Goal: Find specific page/section: Find specific page/section

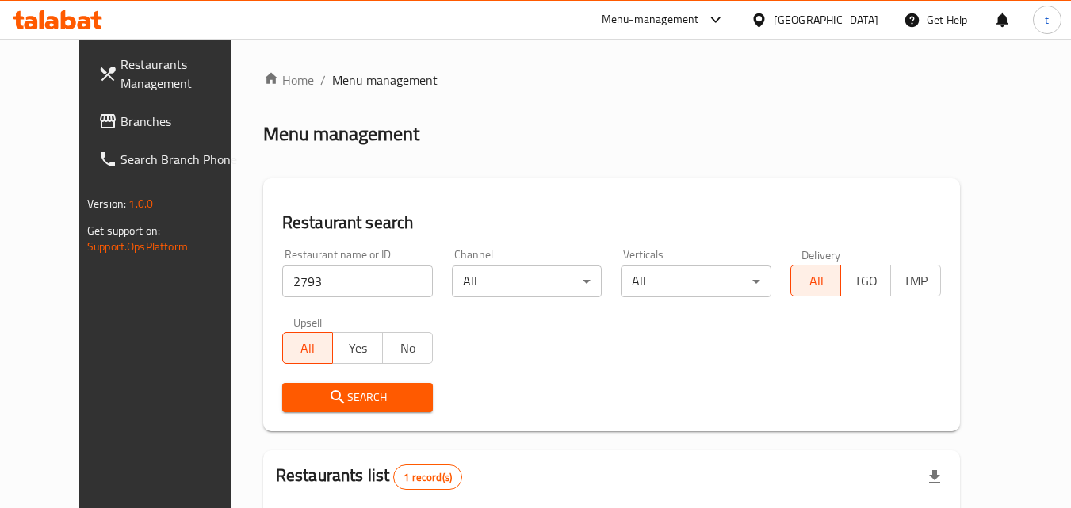
scroll to position [186, 0]
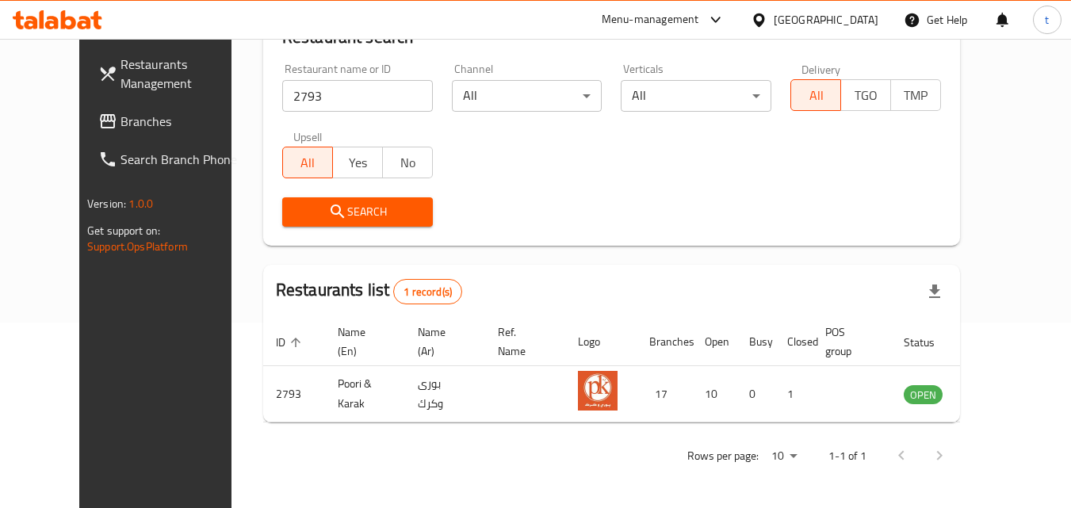
click at [855, 13] on div "[GEOGRAPHIC_DATA]" at bounding box center [826, 19] width 105 height 17
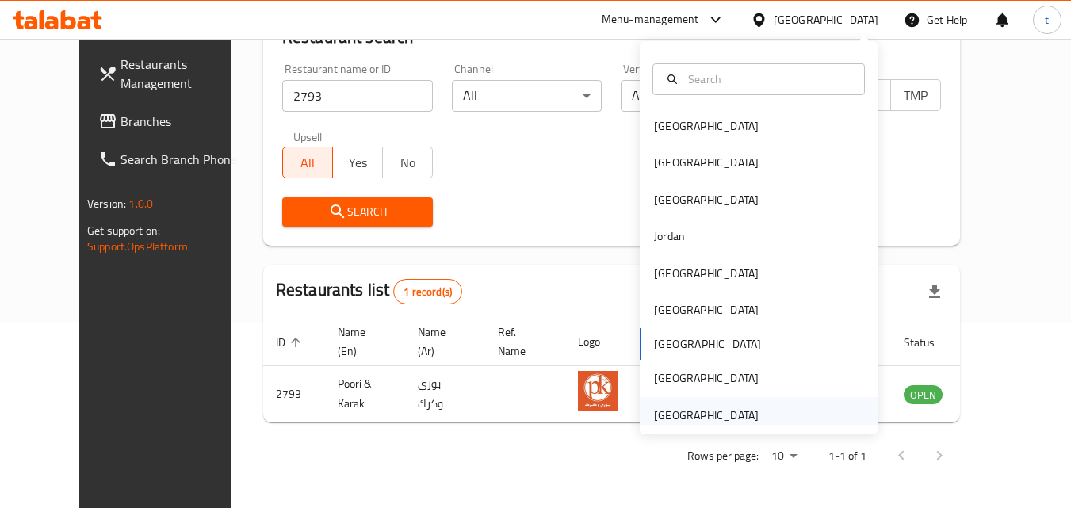
click at [669, 413] on div "[GEOGRAPHIC_DATA]" at bounding box center [706, 415] width 105 height 17
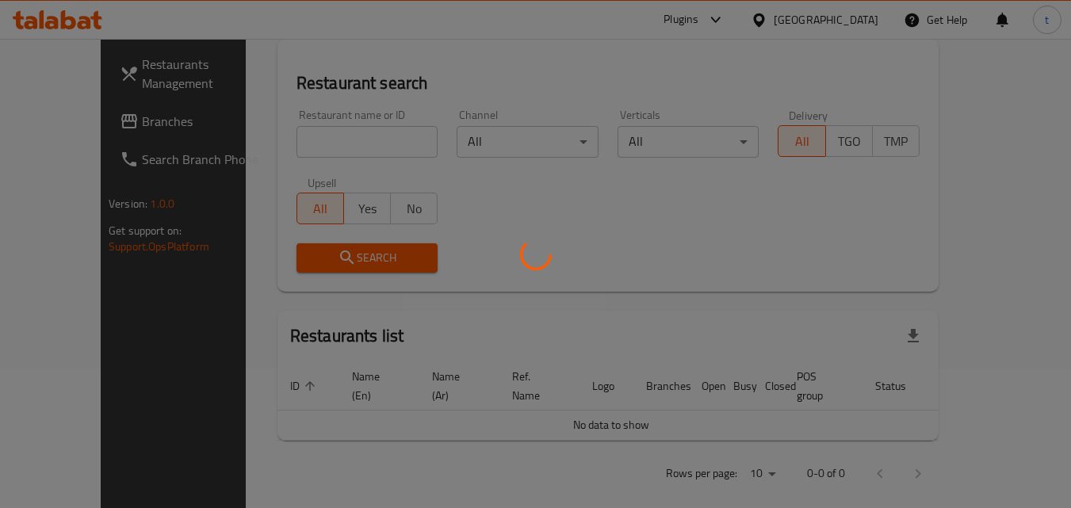
scroll to position [186, 0]
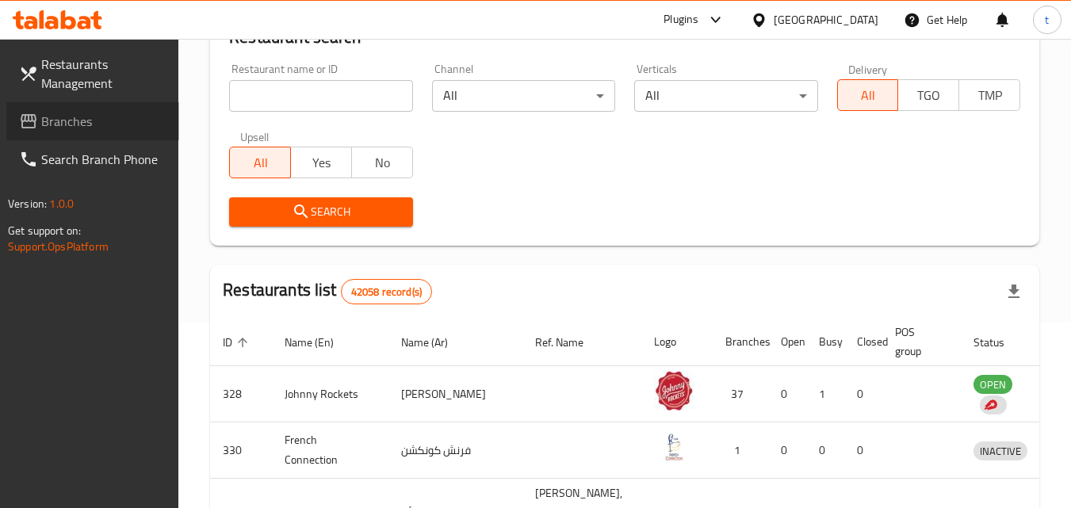
click at [72, 116] on span "Branches" at bounding box center [103, 121] width 125 height 19
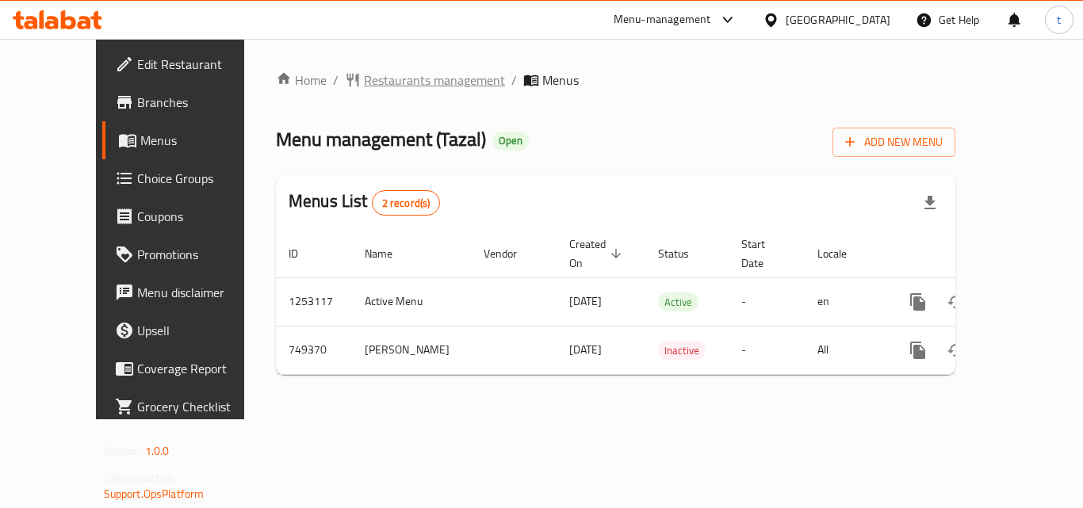
click at [392, 79] on span "Restaurants management" at bounding box center [434, 80] width 141 height 19
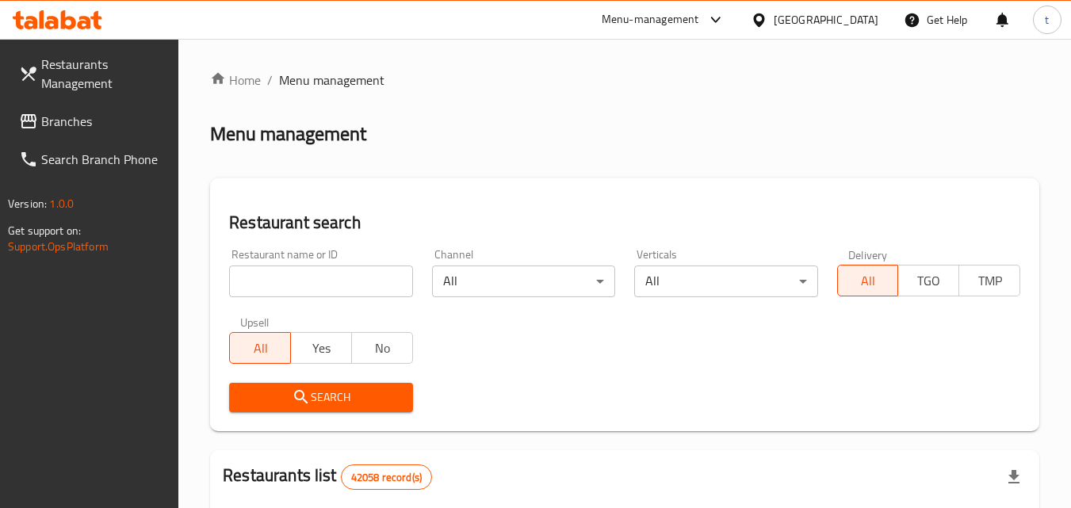
click at [256, 276] on input "search" at bounding box center [320, 282] width 183 height 32
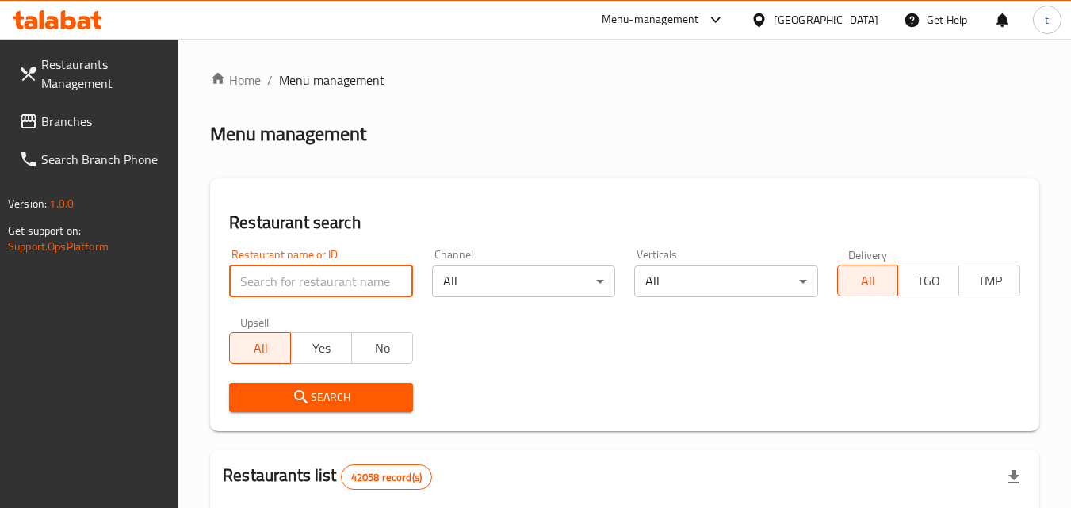
paste input "648914"
type input "648914"
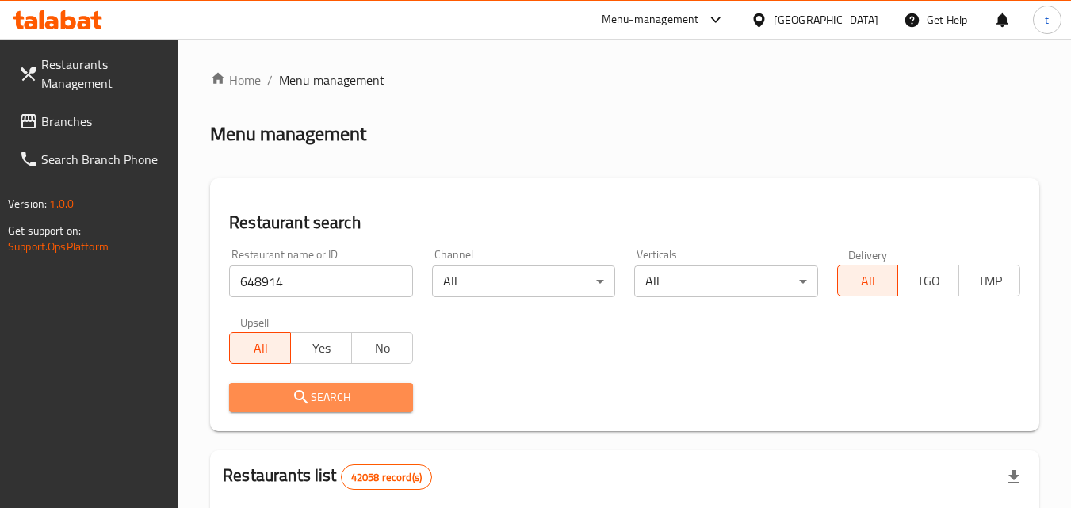
click at [342, 400] on span "Search" at bounding box center [321, 398] width 158 height 20
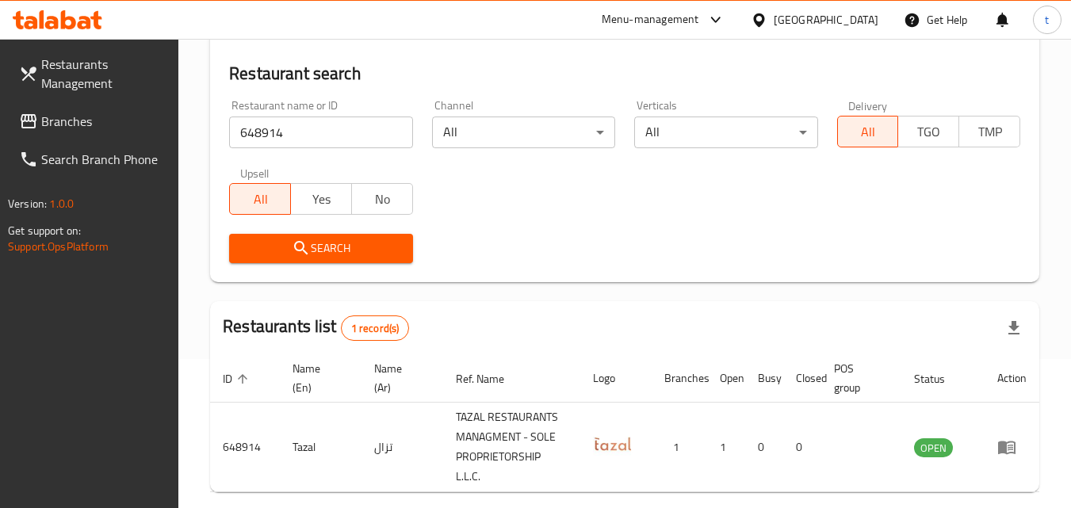
scroll to position [140, 0]
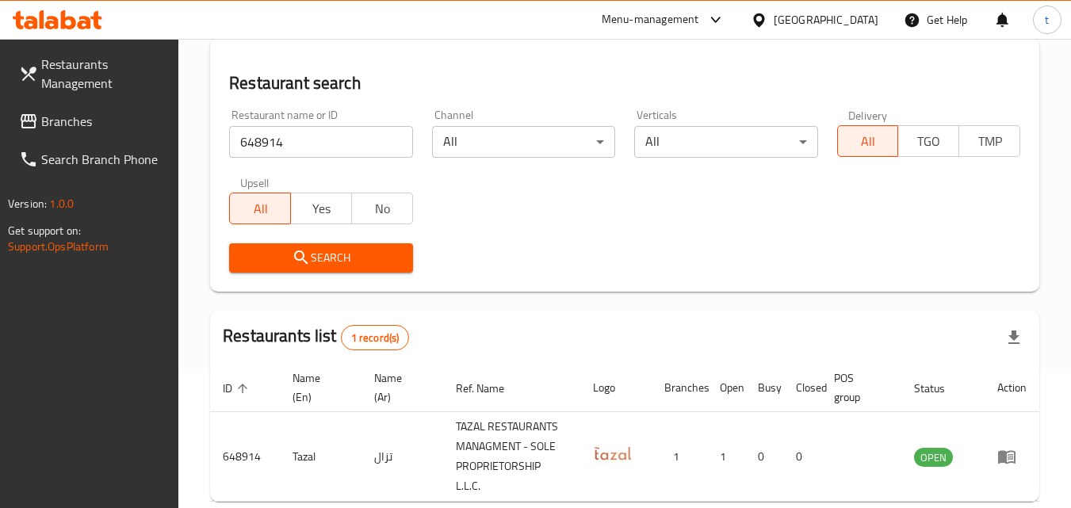
click at [795, 15] on div "[GEOGRAPHIC_DATA]" at bounding box center [826, 19] width 105 height 17
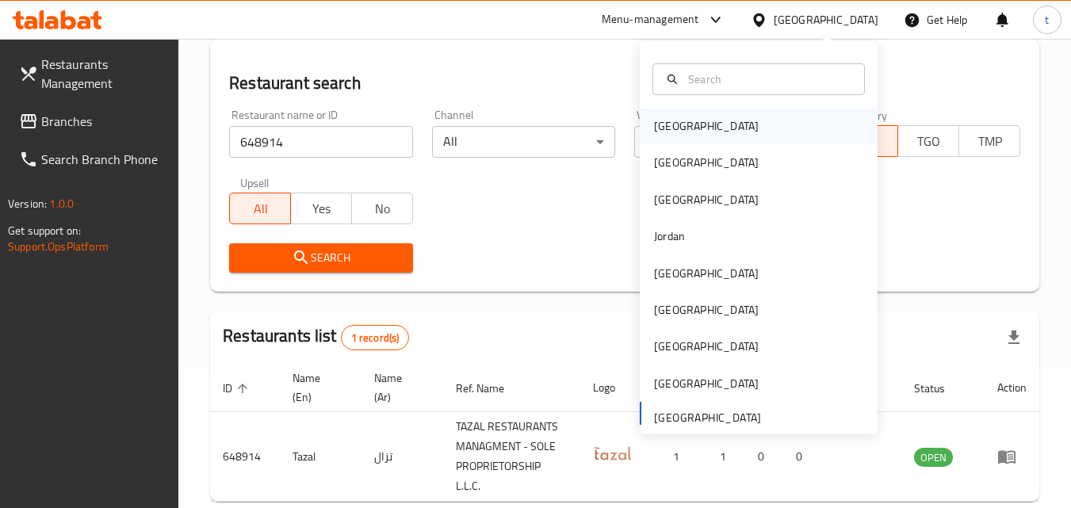
click at [672, 128] on div "Bahrain" at bounding box center [706, 125] width 105 height 17
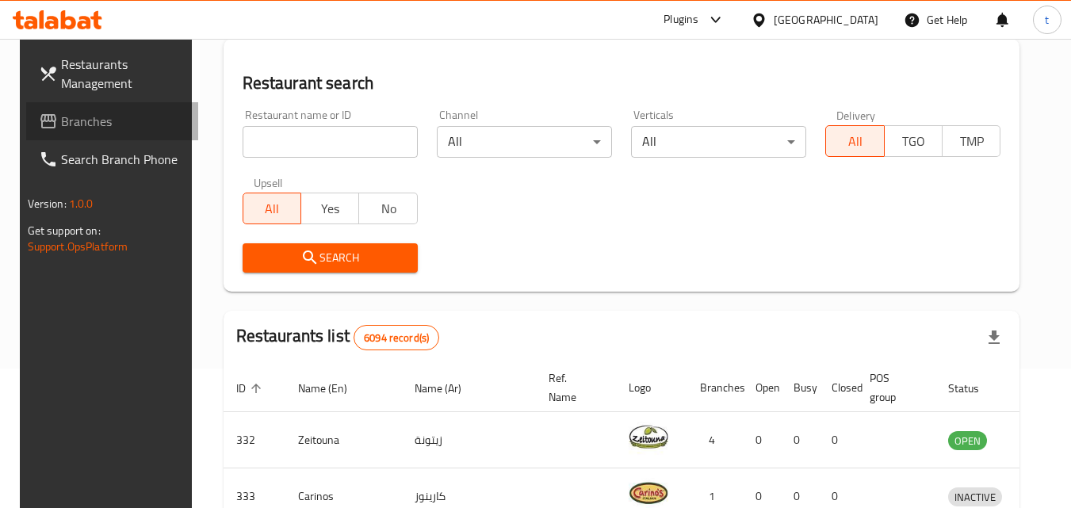
click at [79, 115] on span "Branches" at bounding box center [123, 121] width 125 height 19
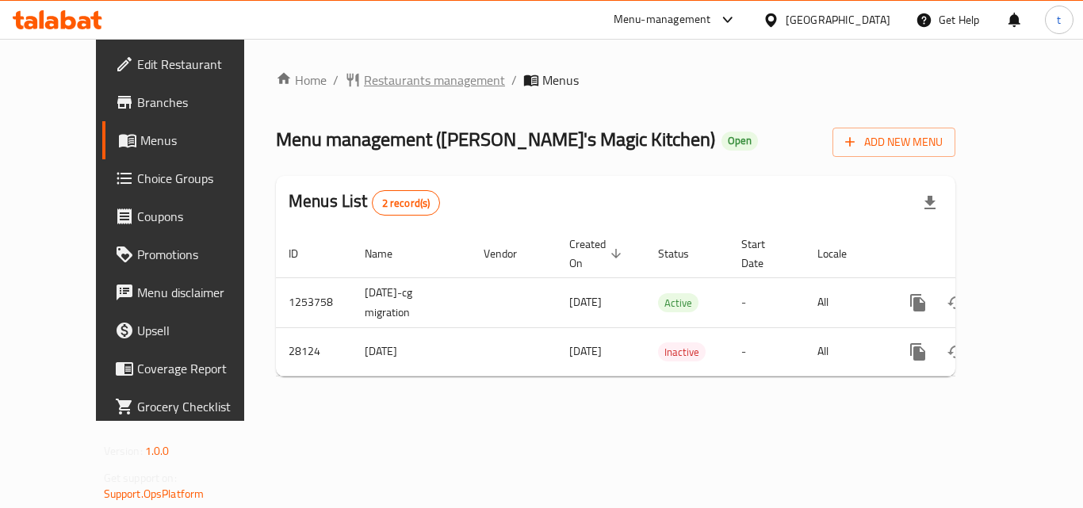
click at [389, 84] on span "Restaurants management" at bounding box center [434, 80] width 141 height 19
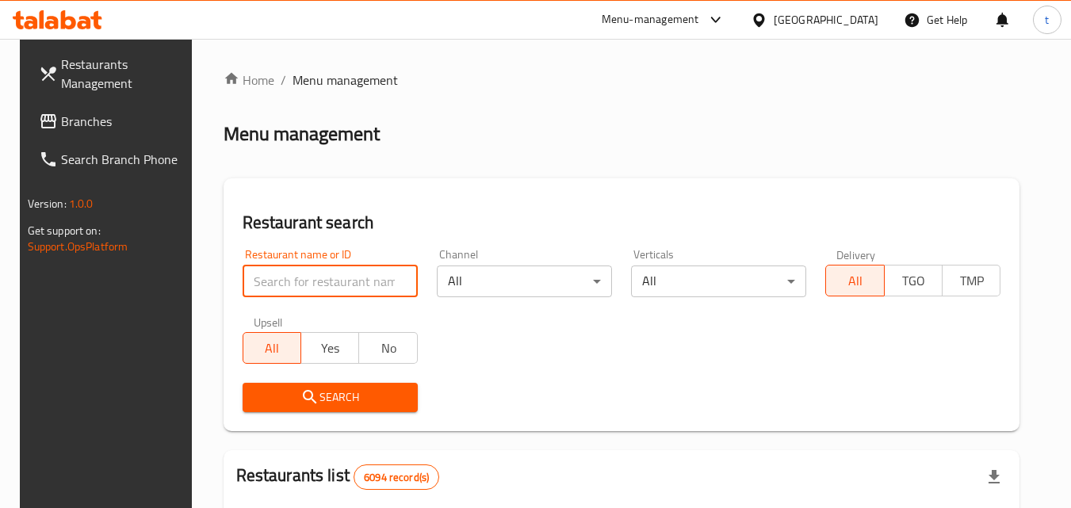
click at [253, 279] on input "search" at bounding box center [330, 282] width 175 height 32
paste input "14689"
type input "14689"
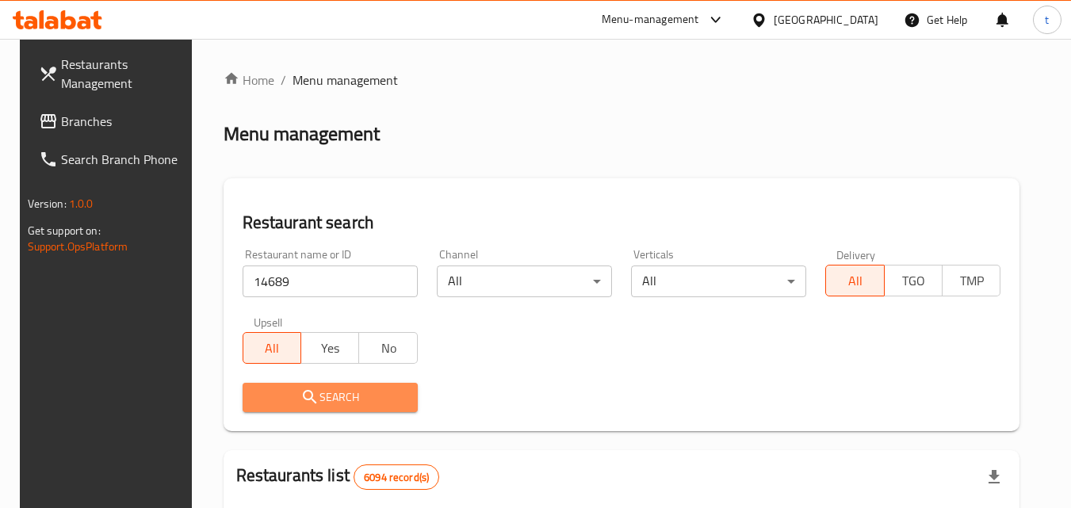
click at [344, 397] on span "Search" at bounding box center [330, 398] width 150 height 20
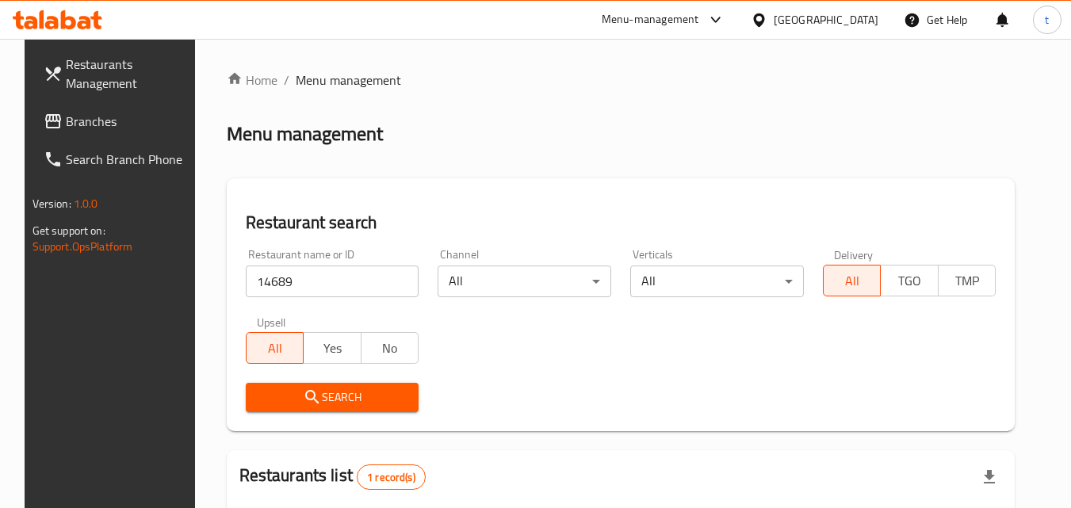
click at [849, 21] on div "[GEOGRAPHIC_DATA]" at bounding box center [826, 19] width 105 height 17
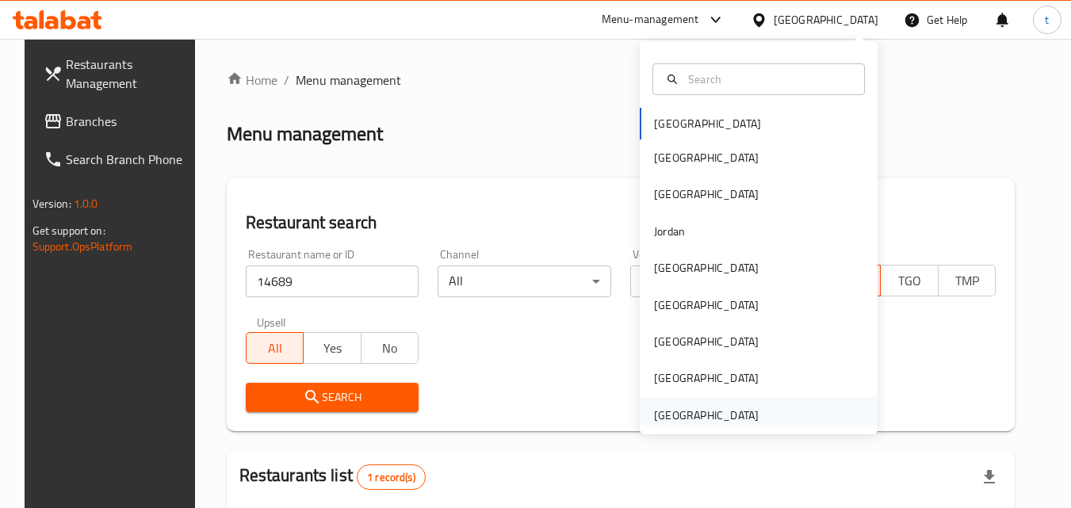
click at [711, 408] on div "[GEOGRAPHIC_DATA]" at bounding box center [706, 415] width 105 height 17
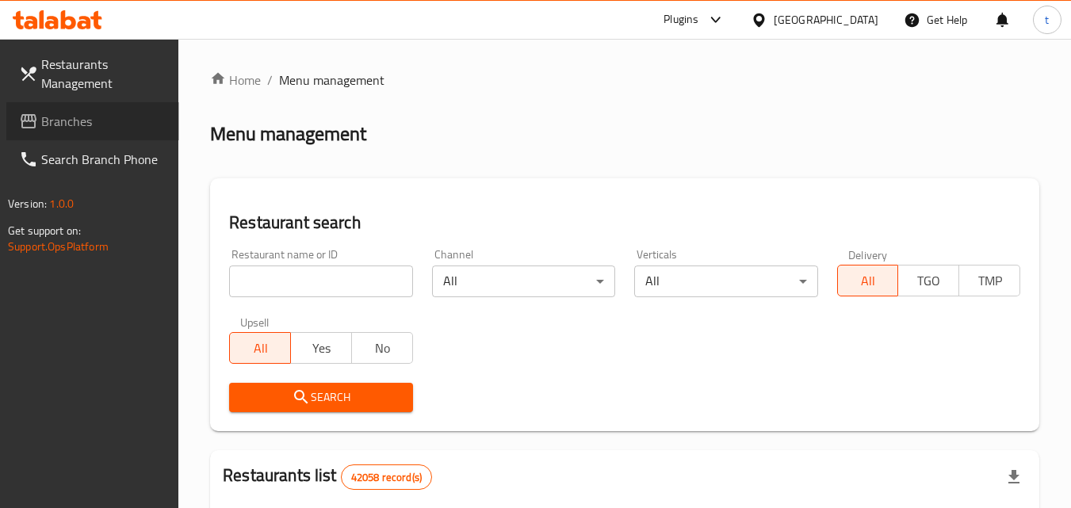
click at [73, 117] on span "Branches" at bounding box center [103, 121] width 125 height 19
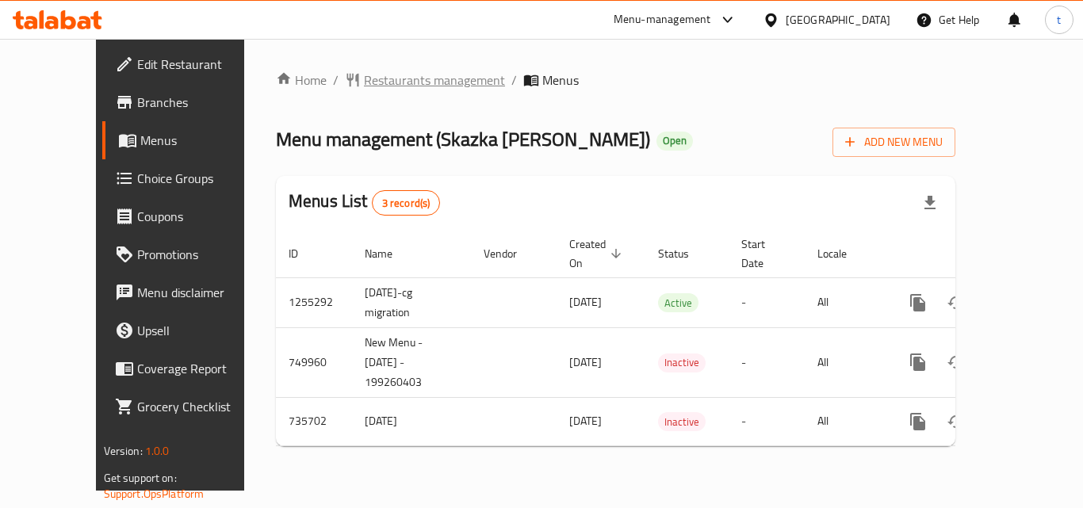
click at [385, 79] on span "Restaurants management" at bounding box center [434, 80] width 141 height 19
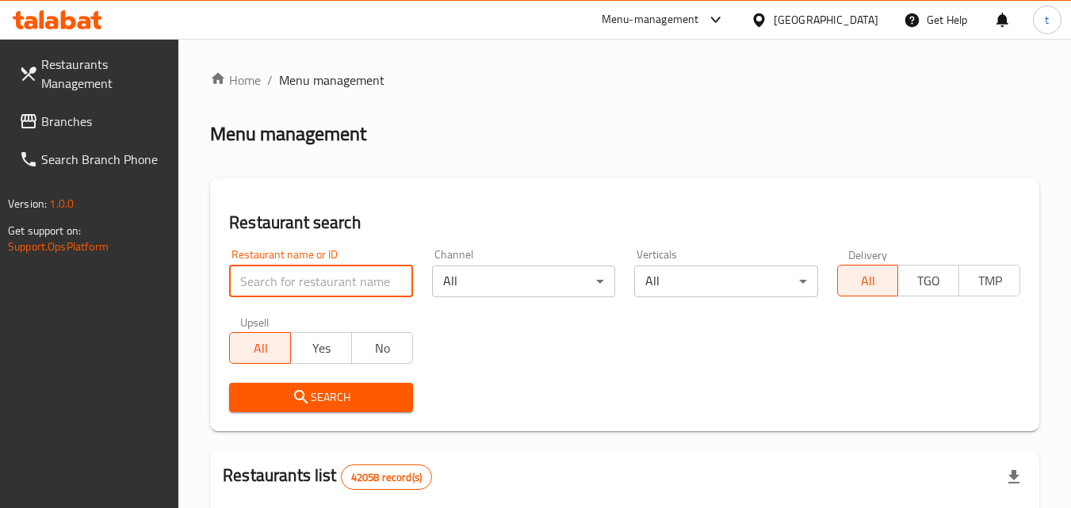
click at [290, 290] on input "search" at bounding box center [320, 282] width 183 height 32
paste input "647199"
type input "647199"
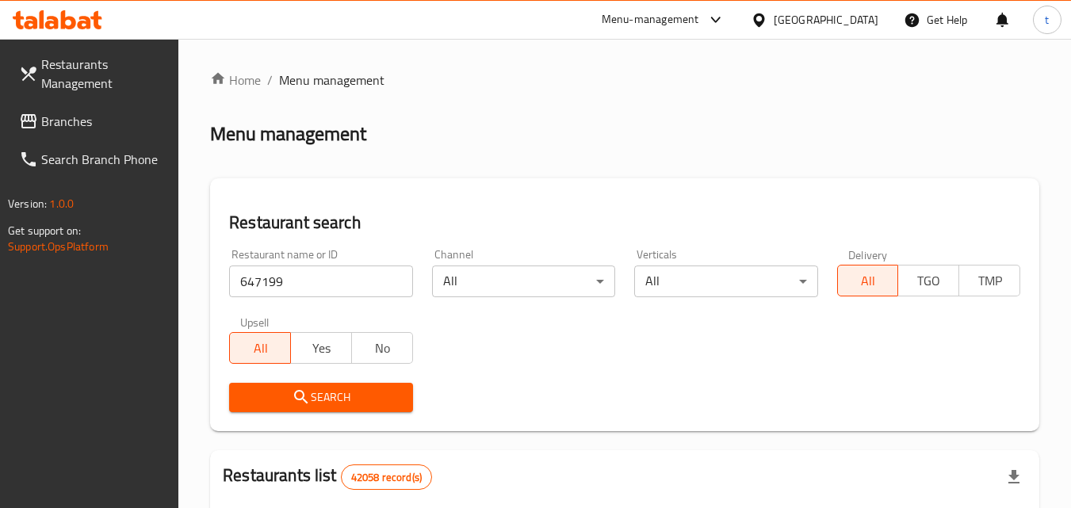
click at [321, 394] on span "Search" at bounding box center [321, 398] width 158 height 20
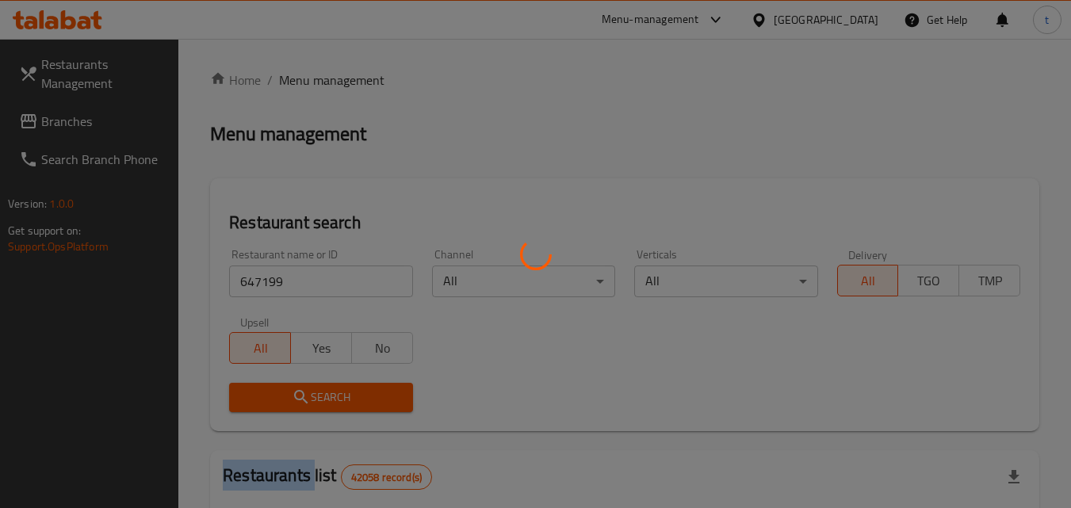
click at [321, 394] on div at bounding box center [535, 254] width 1071 height 508
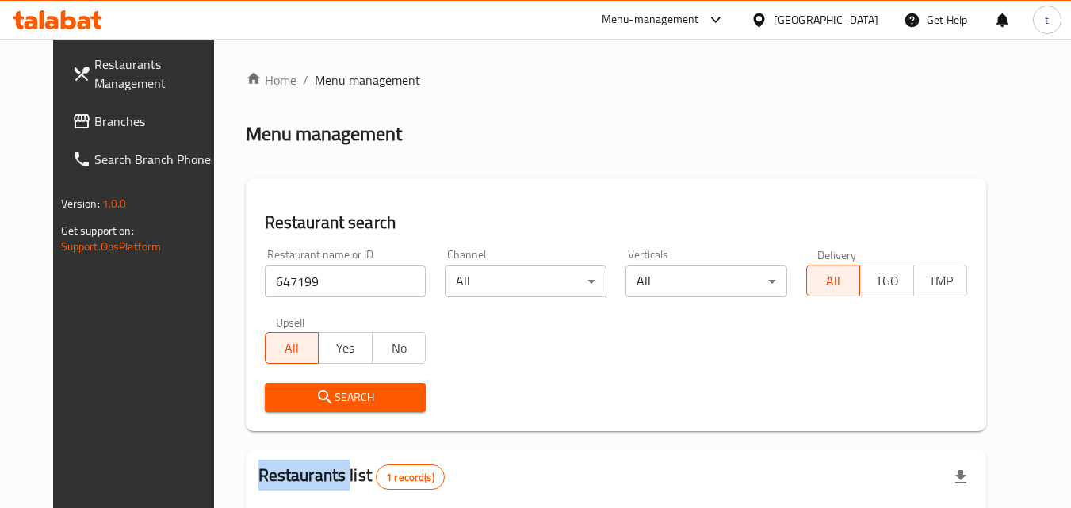
click at [101, 120] on span "Branches" at bounding box center [156, 121] width 125 height 19
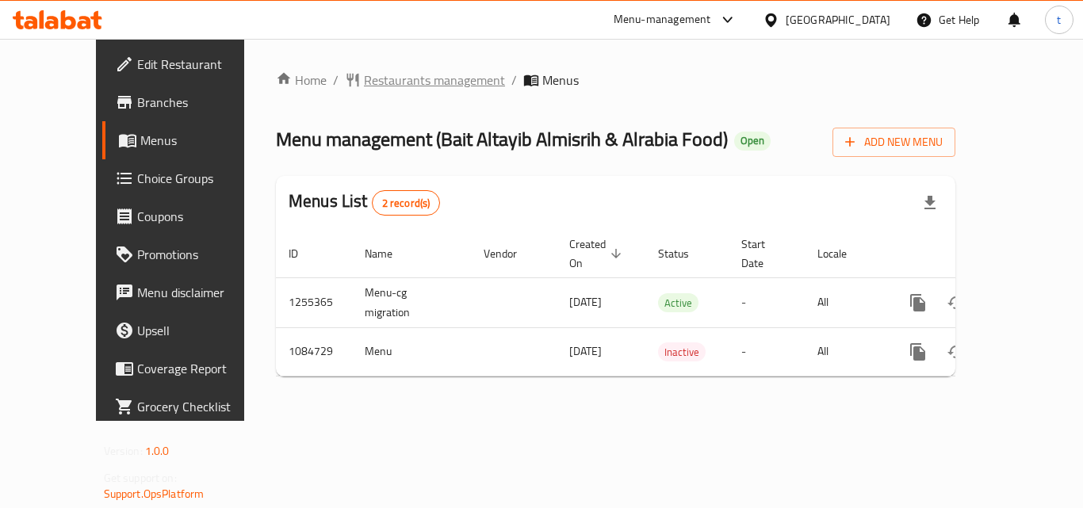
click at [386, 86] on span "Restaurants management" at bounding box center [434, 80] width 141 height 19
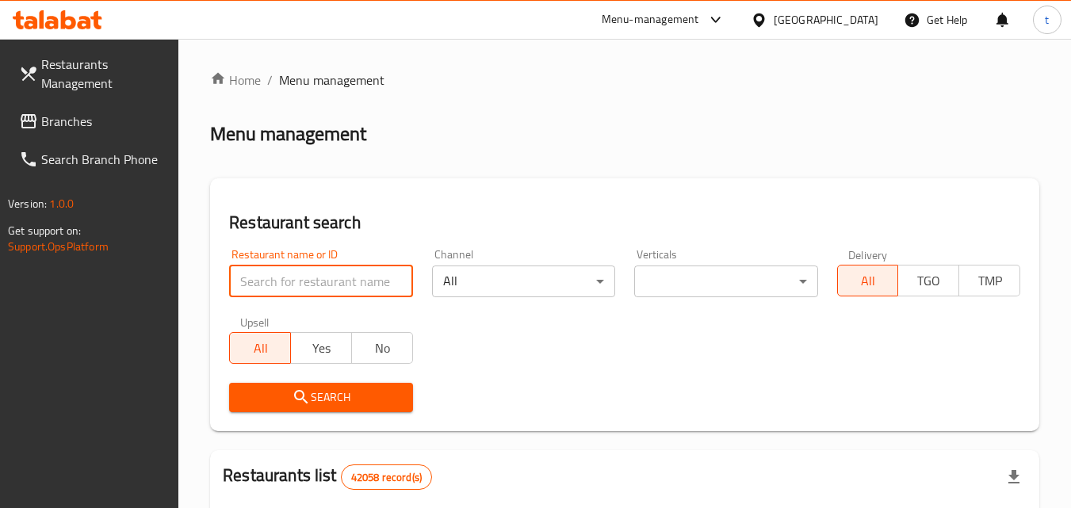
click at [254, 282] on input "search" at bounding box center [320, 282] width 183 height 32
paste input "664570"
type input "664570"
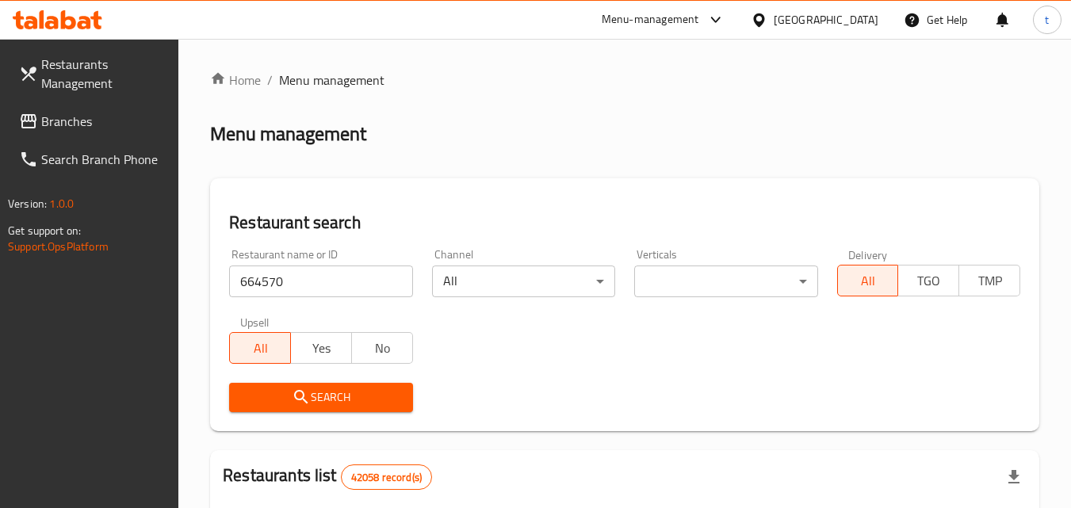
click at [312, 398] on span "Search" at bounding box center [321, 398] width 158 height 20
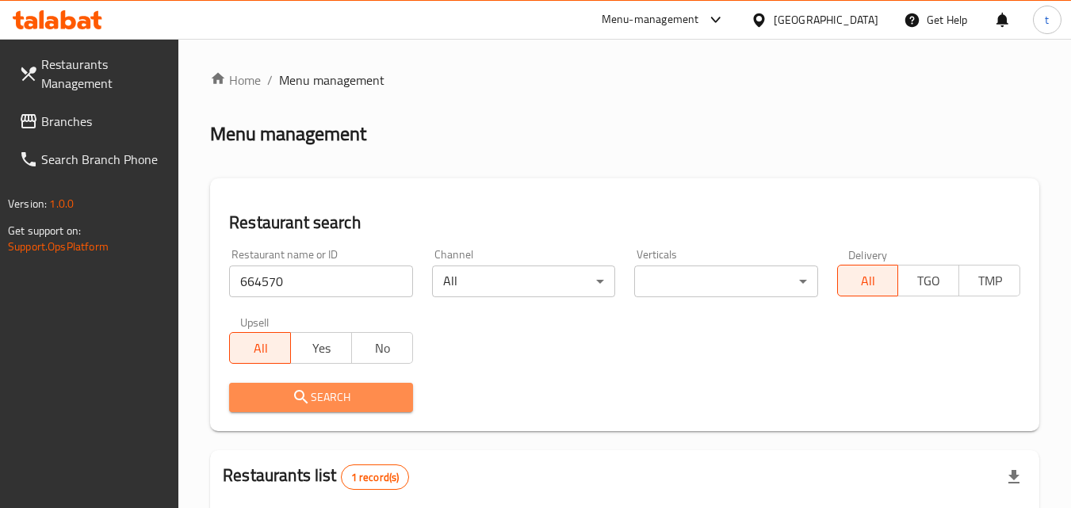
click at [312, 398] on span "Search" at bounding box center [321, 398] width 158 height 20
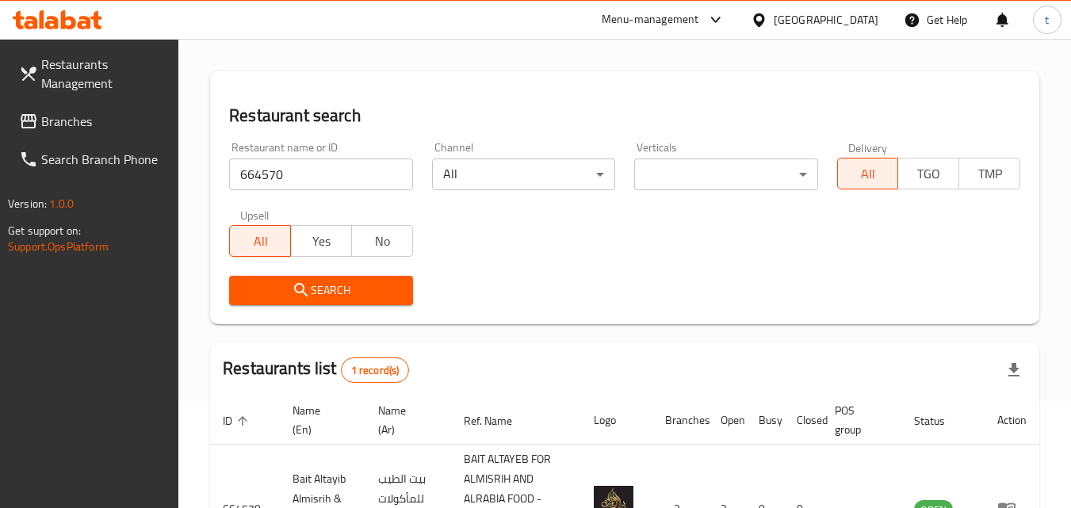
scroll to position [79, 0]
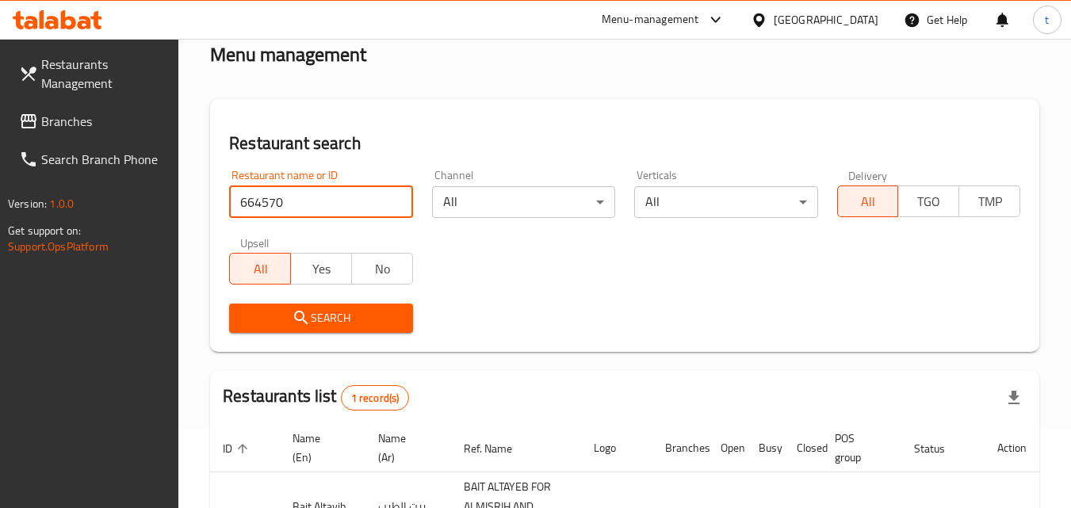
click at [395, 205] on input "664570" at bounding box center [320, 202] width 183 height 32
paste input "659770"
type input "659770"
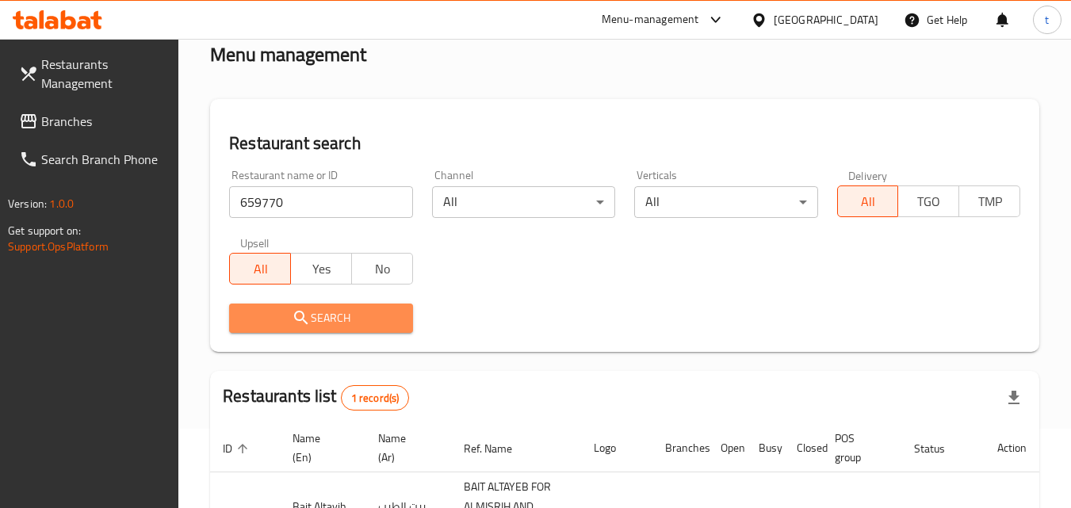
click at [372, 322] on span "Search" at bounding box center [321, 318] width 158 height 20
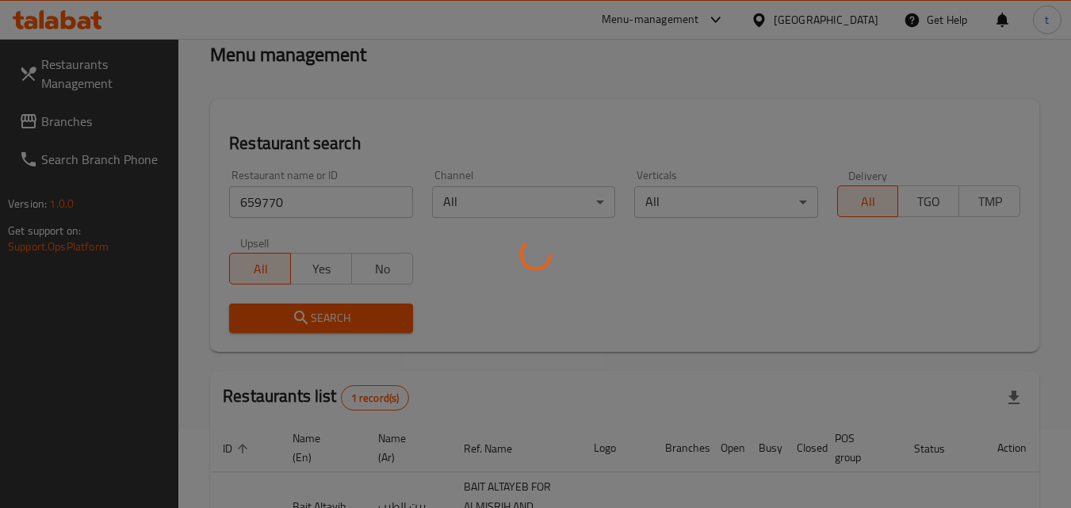
click at [372, 322] on div at bounding box center [535, 254] width 1071 height 508
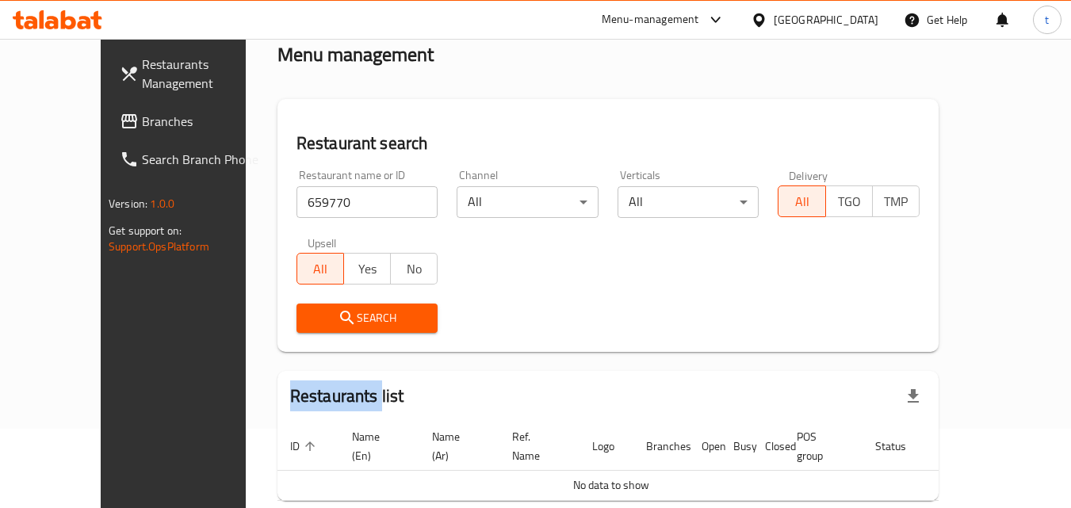
click at [142, 114] on span "Branches" at bounding box center [204, 121] width 125 height 19
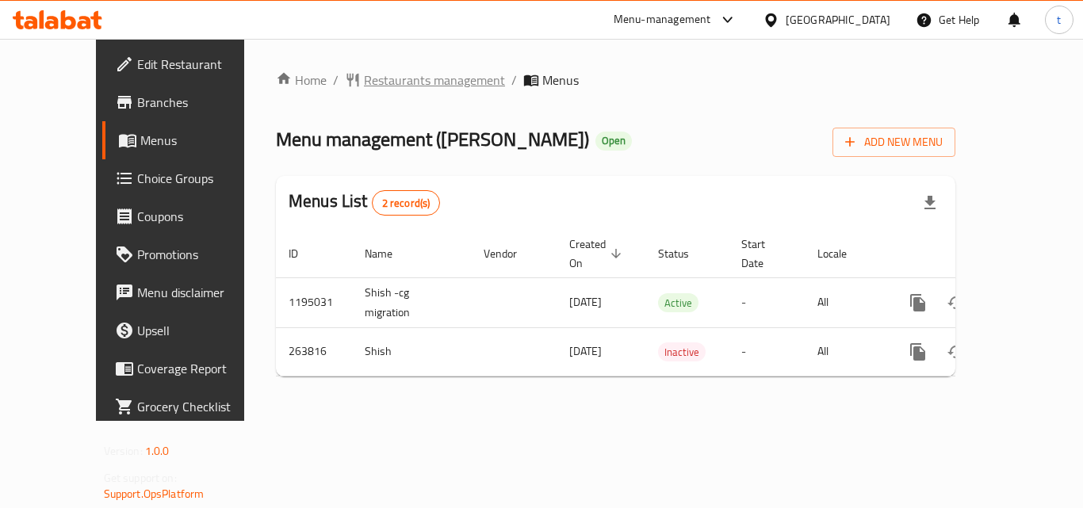
click at [364, 79] on span "Restaurants management" at bounding box center [434, 80] width 141 height 19
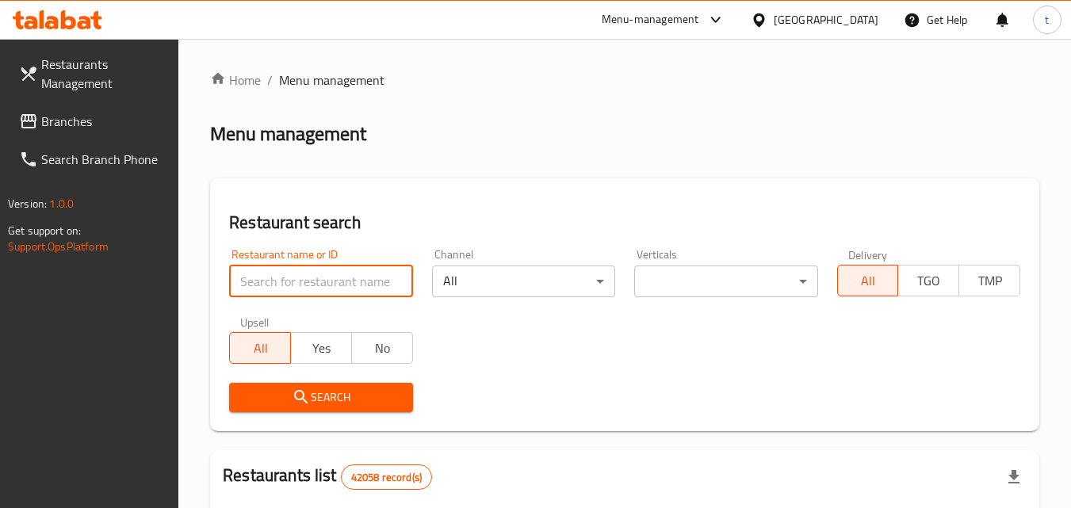
click at [287, 289] on input "search" at bounding box center [320, 282] width 183 height 32
paste input "627543"
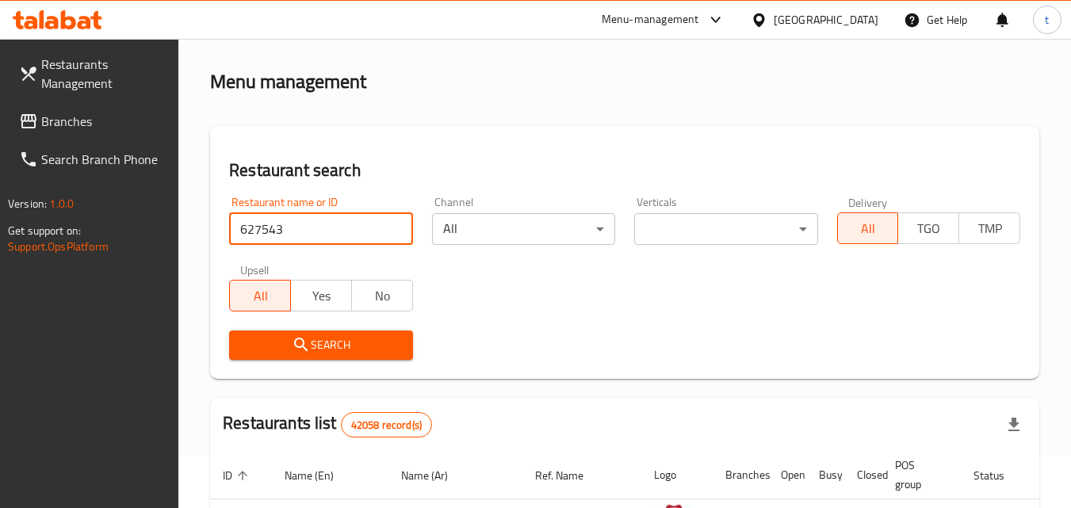
scroll to position [79, 0]
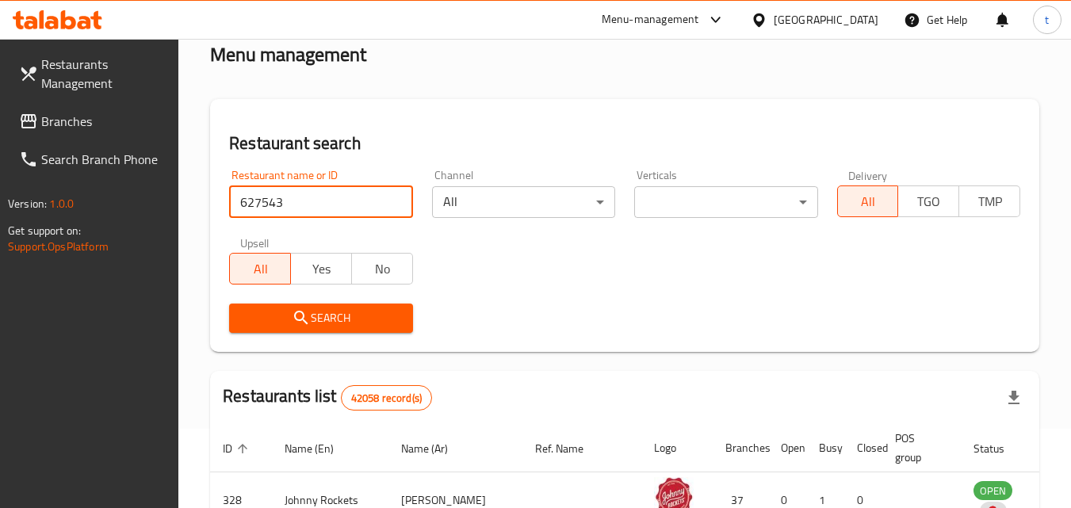
type input "627543"
click at [359, 324] on span "Search" at bounding box center [321, 318] width 158 height 20
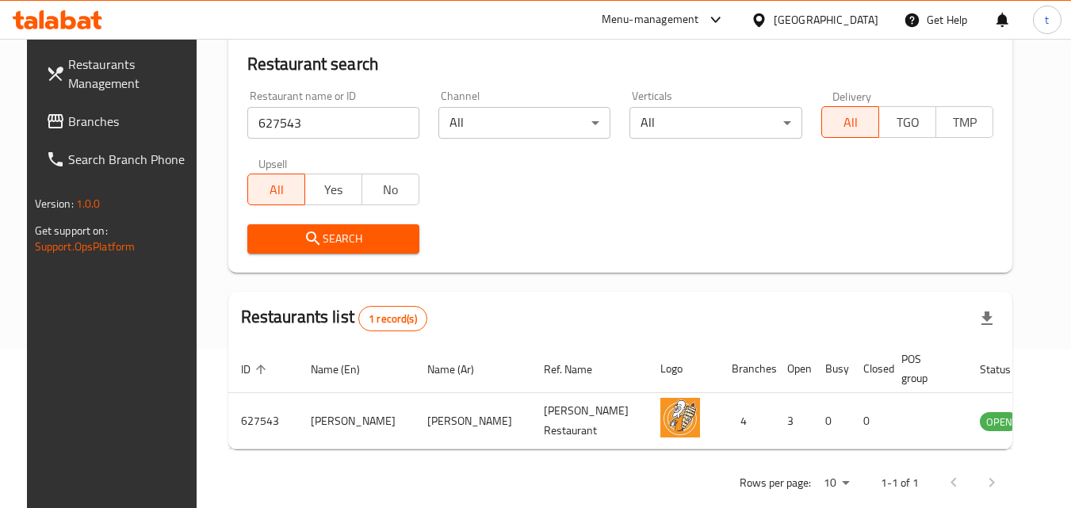
scroll to position [186, 0]
